Goal: Task Accomplishment & Management: Manage account settings

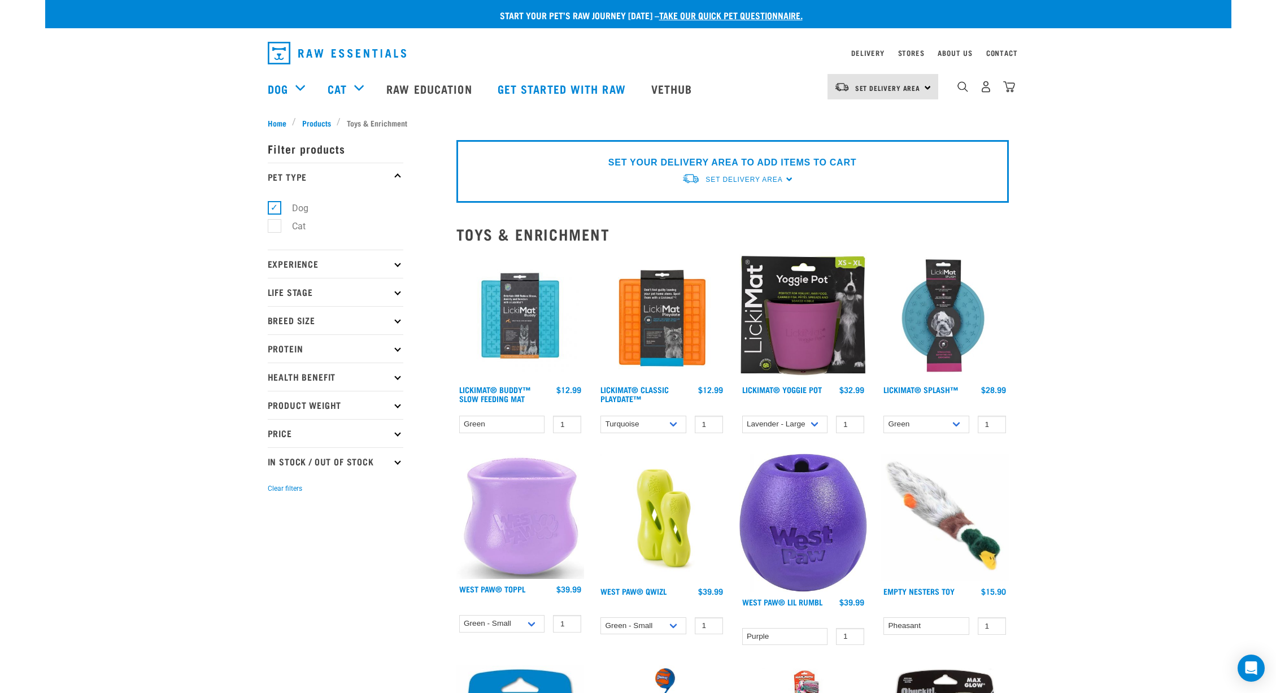
click at [316, 56] on img "dropdown navigation" at bounding box center [337, 53] width 138 height 23
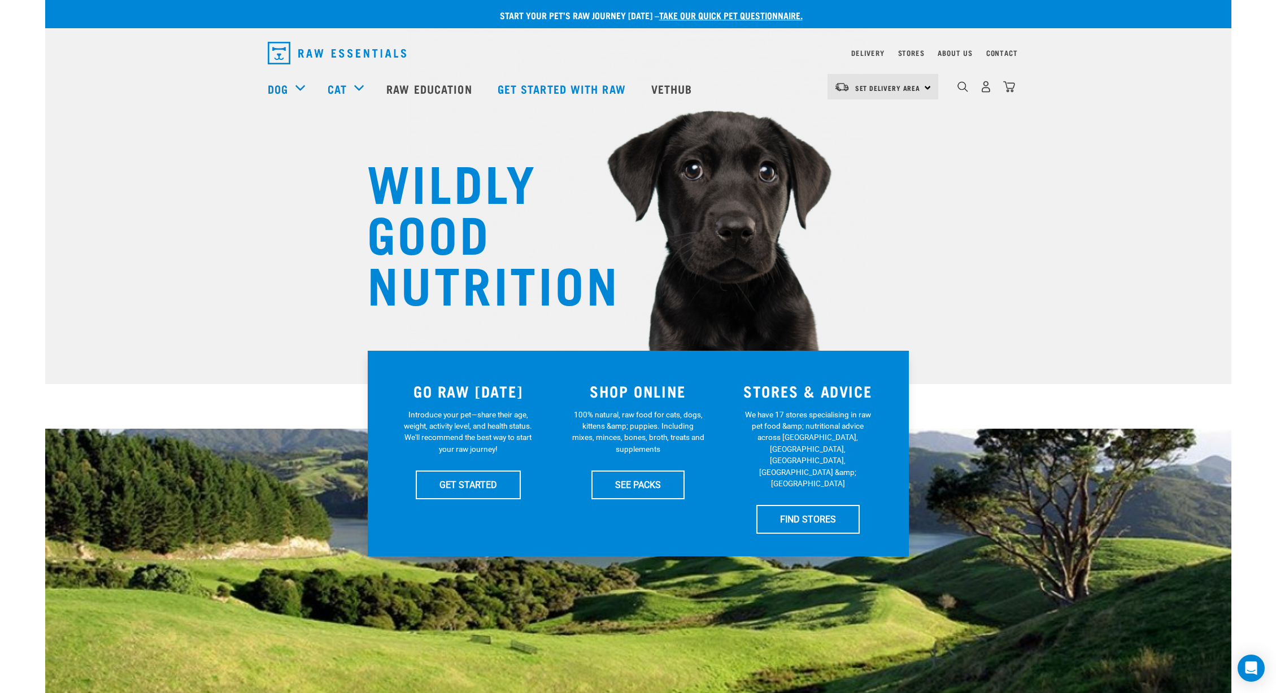
click at [994, 90] on div "0" at bounding box center [986, 86] width 58 height 25
click at [988, 89] on img "dropdown navigation" at bounding box center [986, 87] width 12 height 12
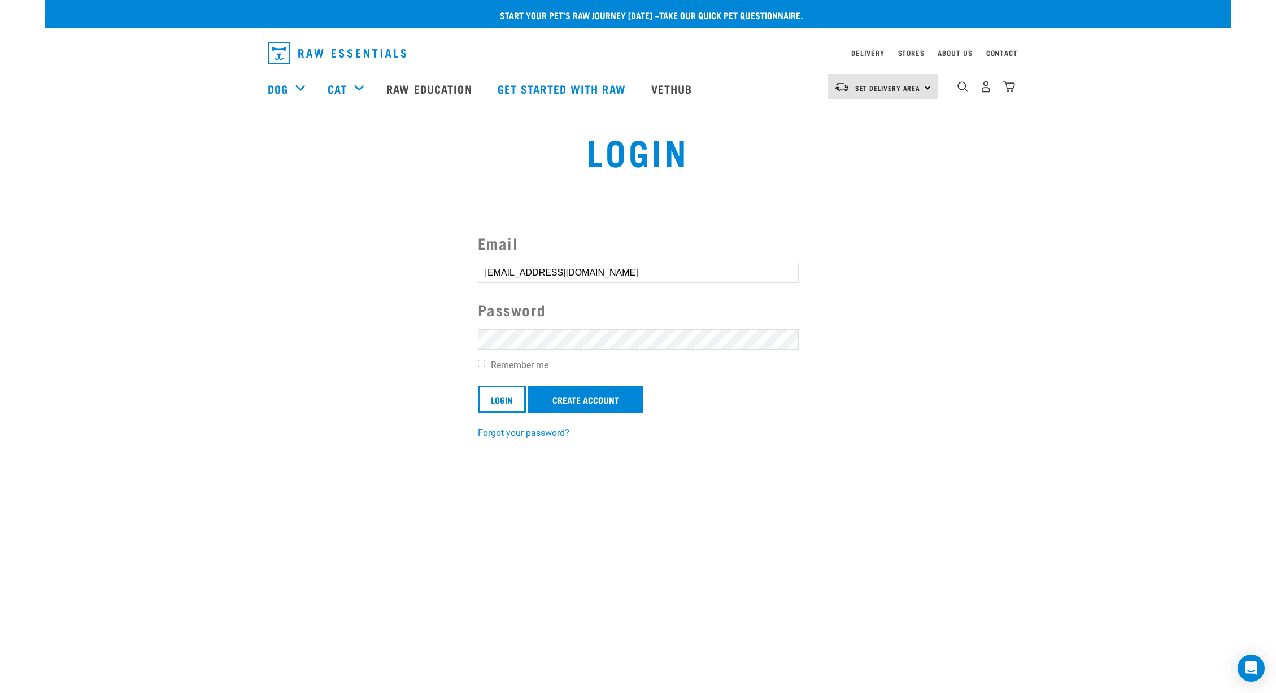
type input "[EMAIL_ADDRESS][DOMAIN_NAME]"
click at [502, 398] on input "Login" at bounding box center [502, 399] width 48 height 27
click at [598, 382] on form "Email Password Remember me Login Create Account Invalid username or password." at bounding box center [638, 336] width 321 height 208
click at [629, 395] on link "Create Account" at bounding box center [585, 399] width 115 height 27
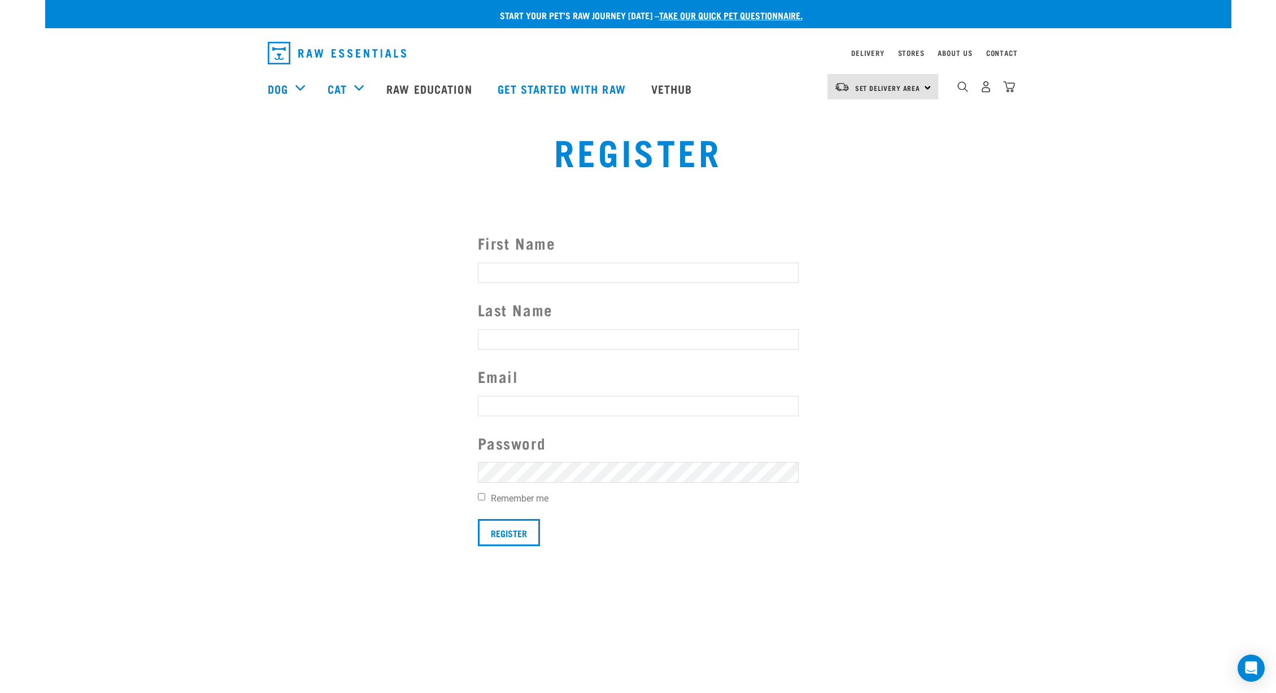
click at [551, 256] on form "First Name Last Name Email Password Remember me Register" at bounding box center [638, 389] width 321 height 315
type input "Varsila"
type input "p"
type input "[PERSON_NAME]"
type input "[EMAIL_ADDRESS][DOMAIN_NAME]"
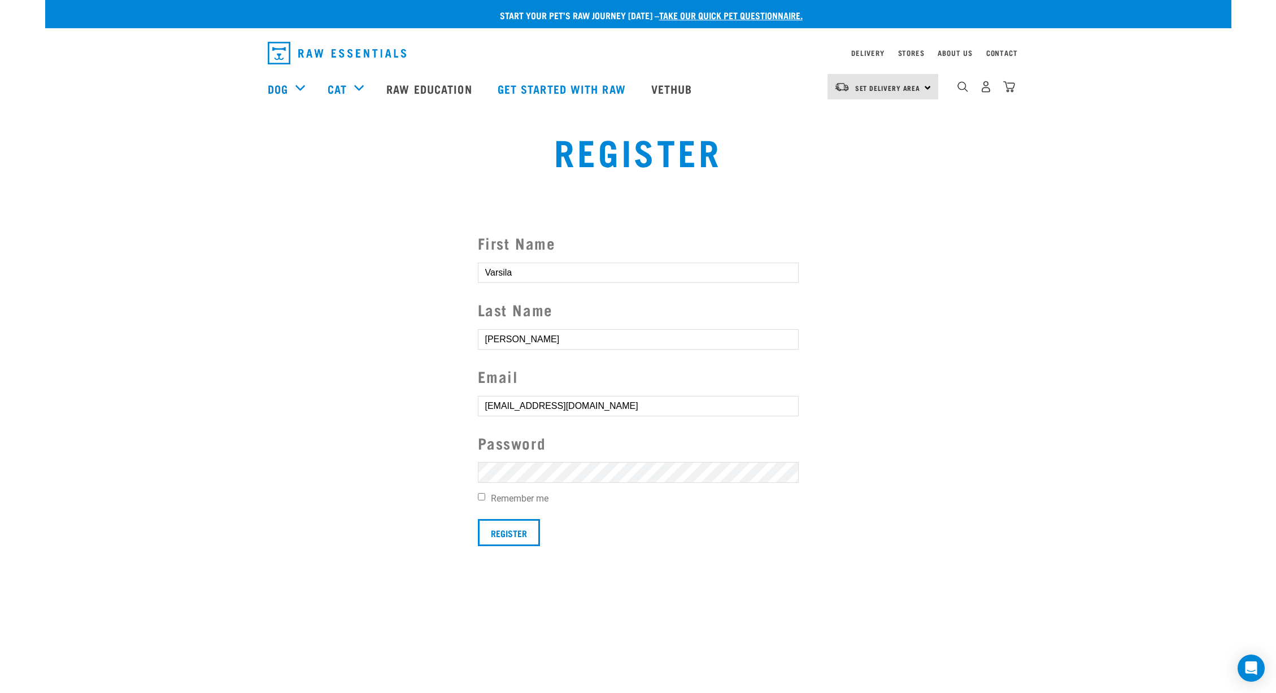
click at [489, 497] on label "Remember me" at bounding box center [638, 499] width 321 height 14
click at [485, 497] on input "Remember me" at bounding box center [481, 496] width 7 height 7
checkbox input "true"
click at [501, 519] on input "Register" at bounding box center [509, 532] width 62 height 27
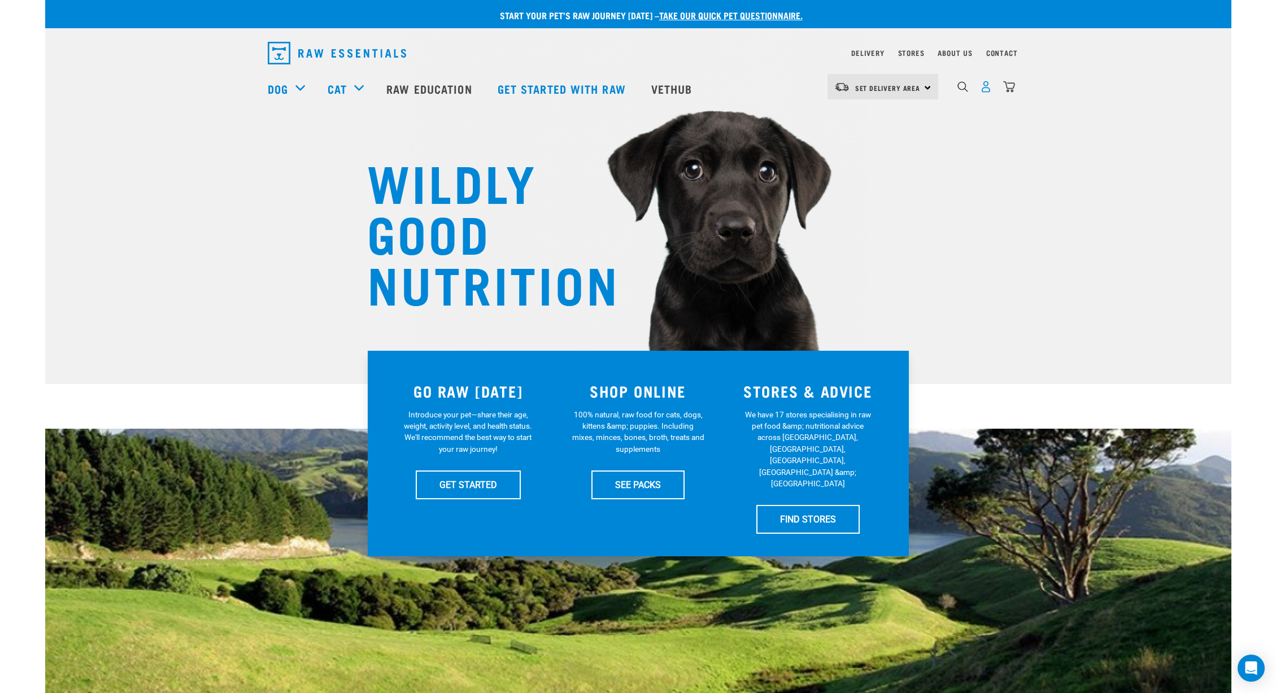
click at [988, 85] on img "dropdown navigation" at bounding box center [986, 87] width 12 height 12
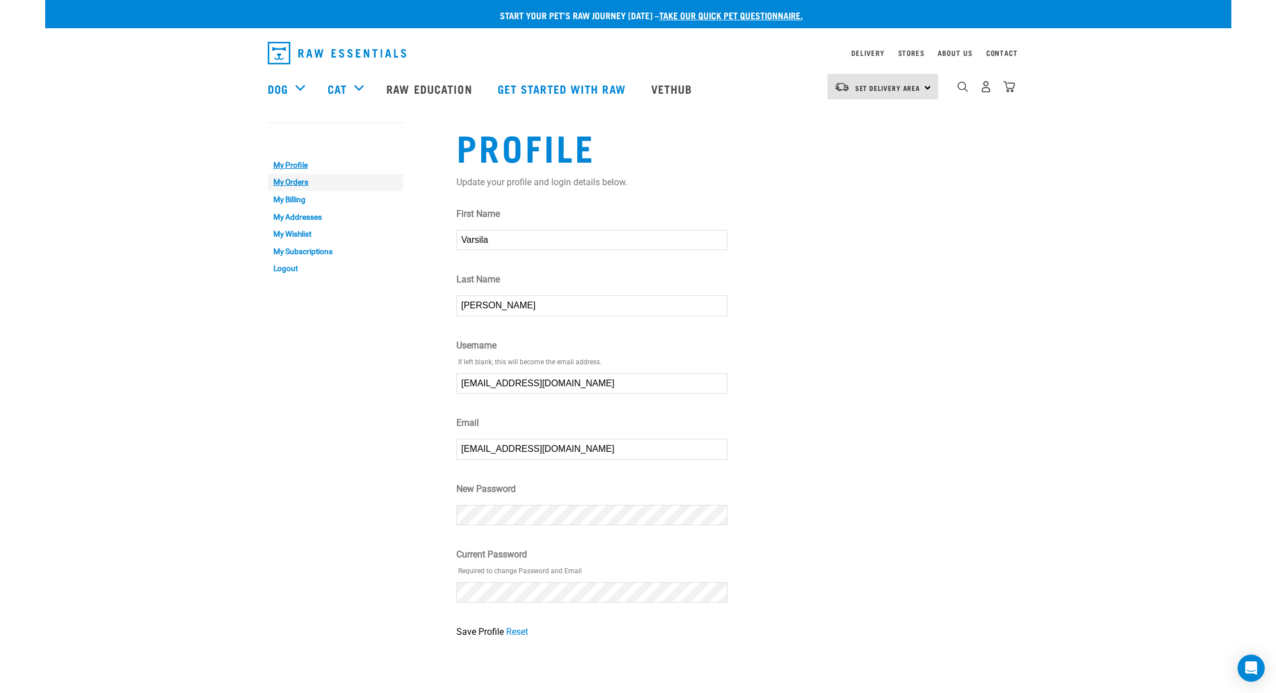
click at [301, 176] on link "My Orders" at bounding box center [336, 183] width 136 height 18
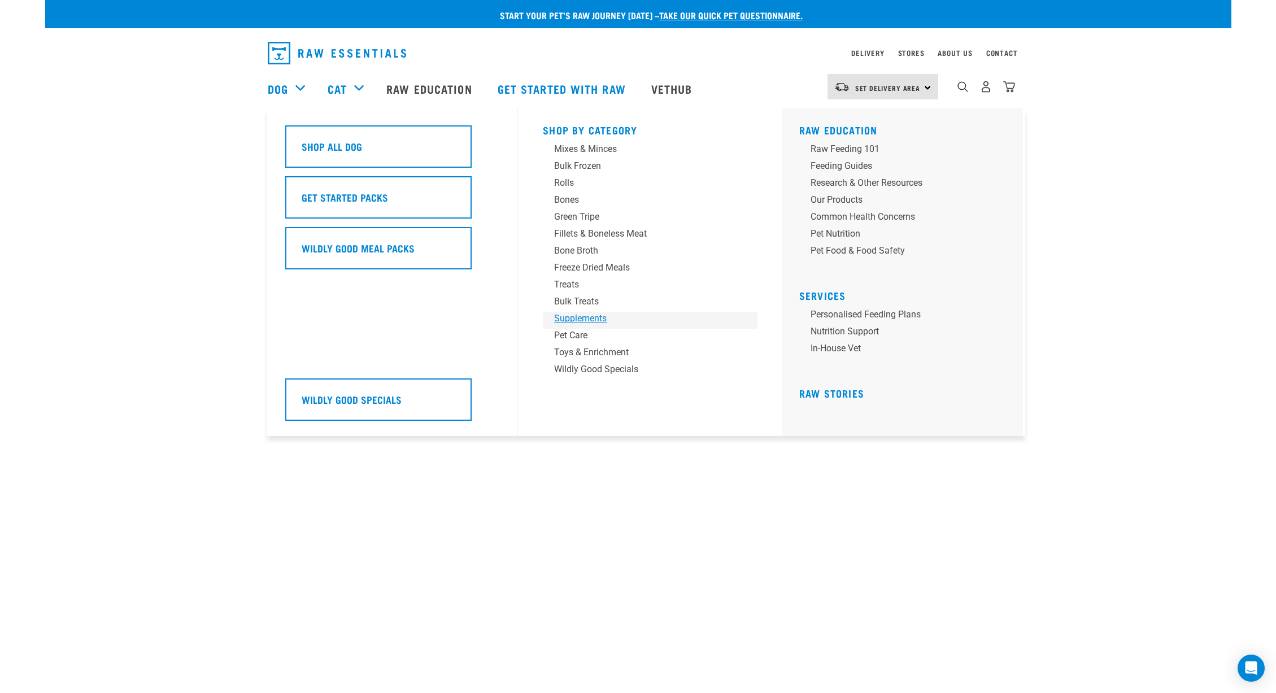
click at [584, 323] on div "Supplements" at bounding box center [642, 319] width 176 height 14
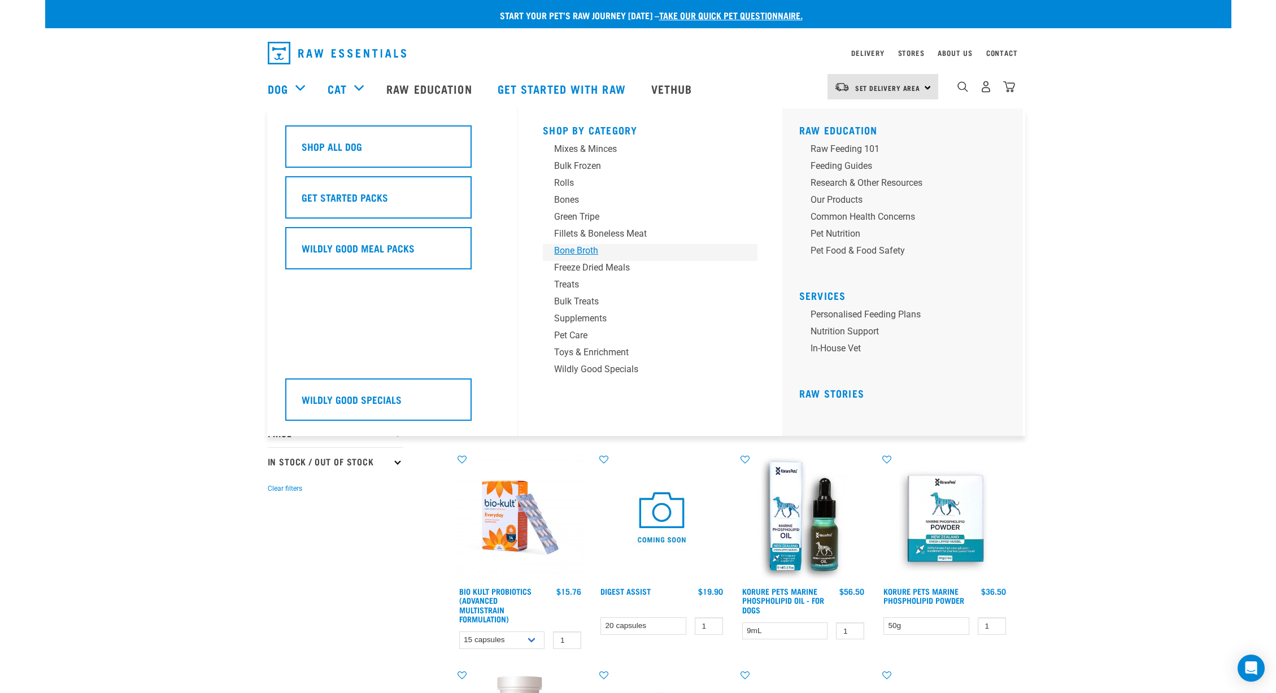
click at [599, 252] on div "Bone Broth" at bounding box center [642, 251] width 176 height 14
